Goal: Task Accomplishment & Management: Manage account settings

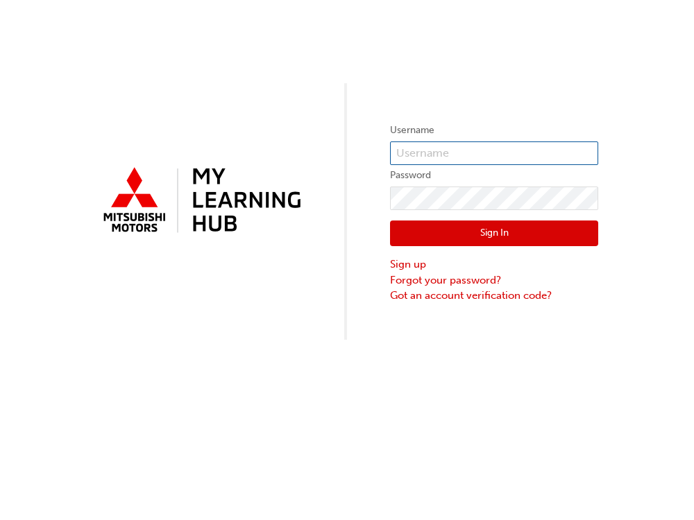
click at [423, 145] on input "text" at bounding box center [494, 154] width 208 height 24
click at [509, 148] on input "text" at bounding box center [494, 154] width 208 height 24
type input "v"
type input "V216SSENARAT"
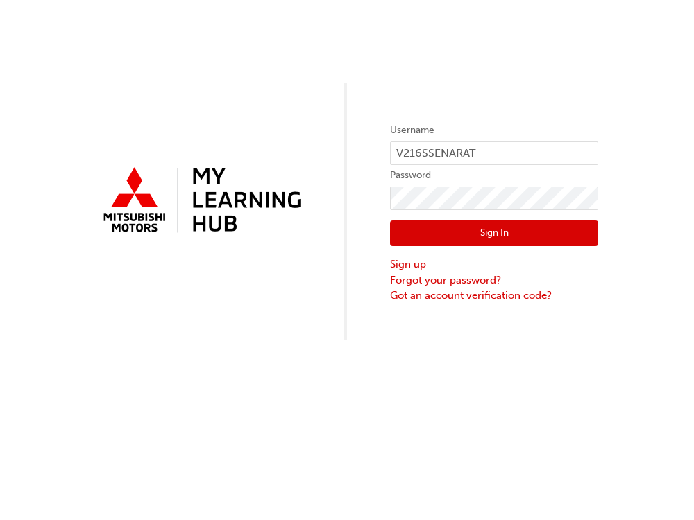
click at [446, 229] on button "Sign In" at bounding box center [494, 234] width 208 height 26
